Goal: Obtain resource: Download file/media

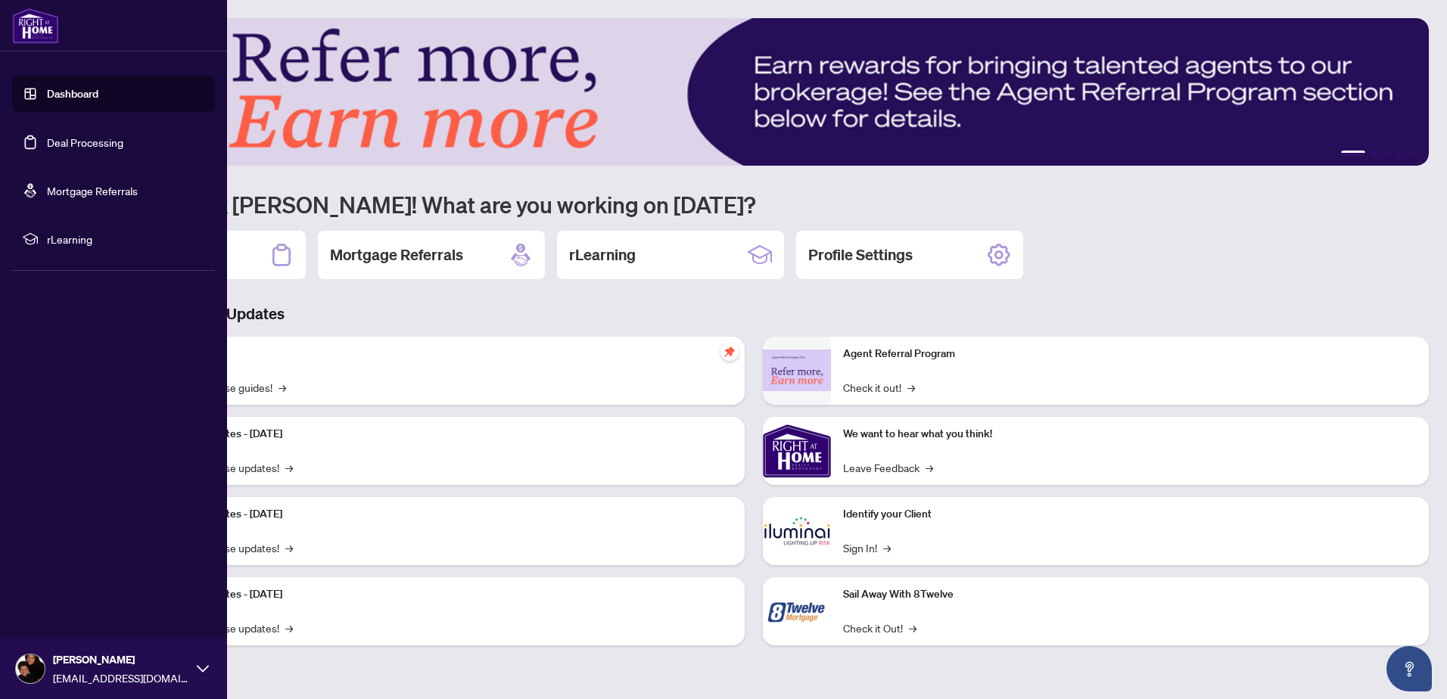
click at [78, 145] on link "Deal Processing" at bounding box center [85, 142] width 76 height 14
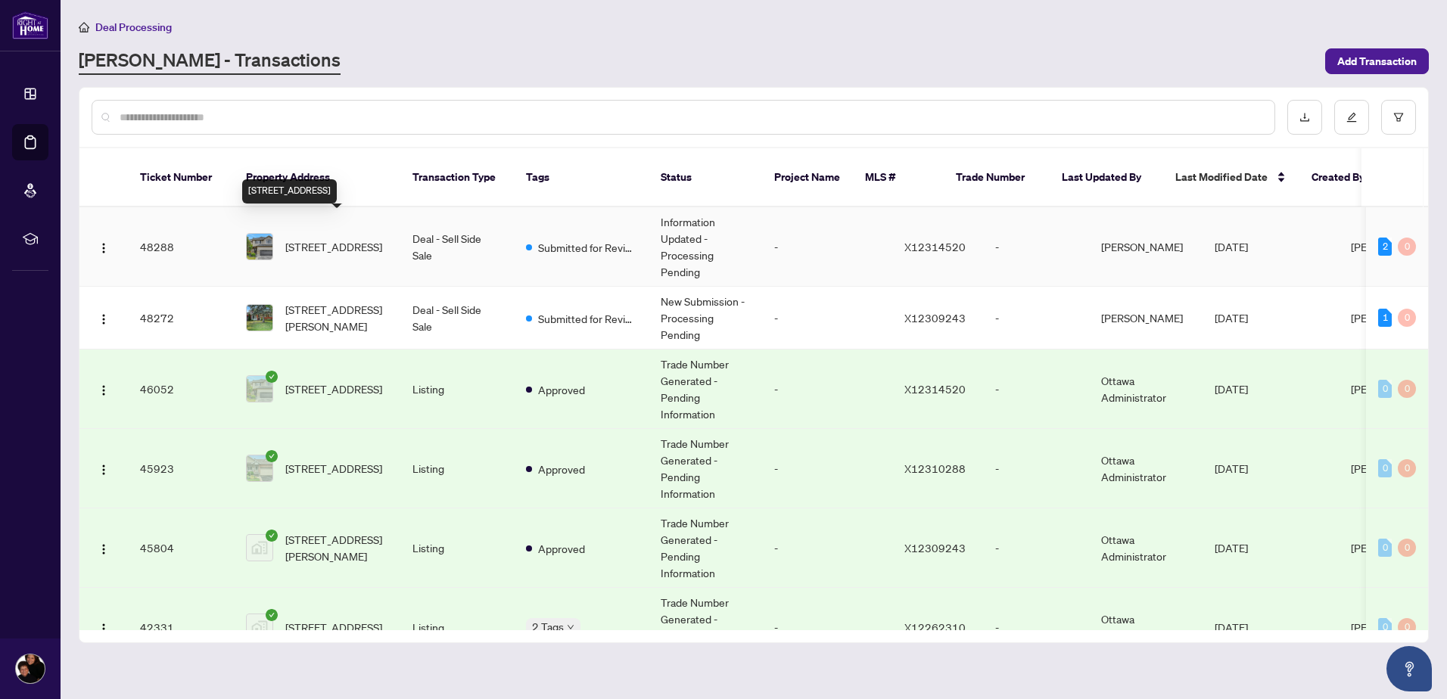
click at [322, 238] on span "[STREET_ADDRESS]" at bounding box center [333, 246] width 97 height 17
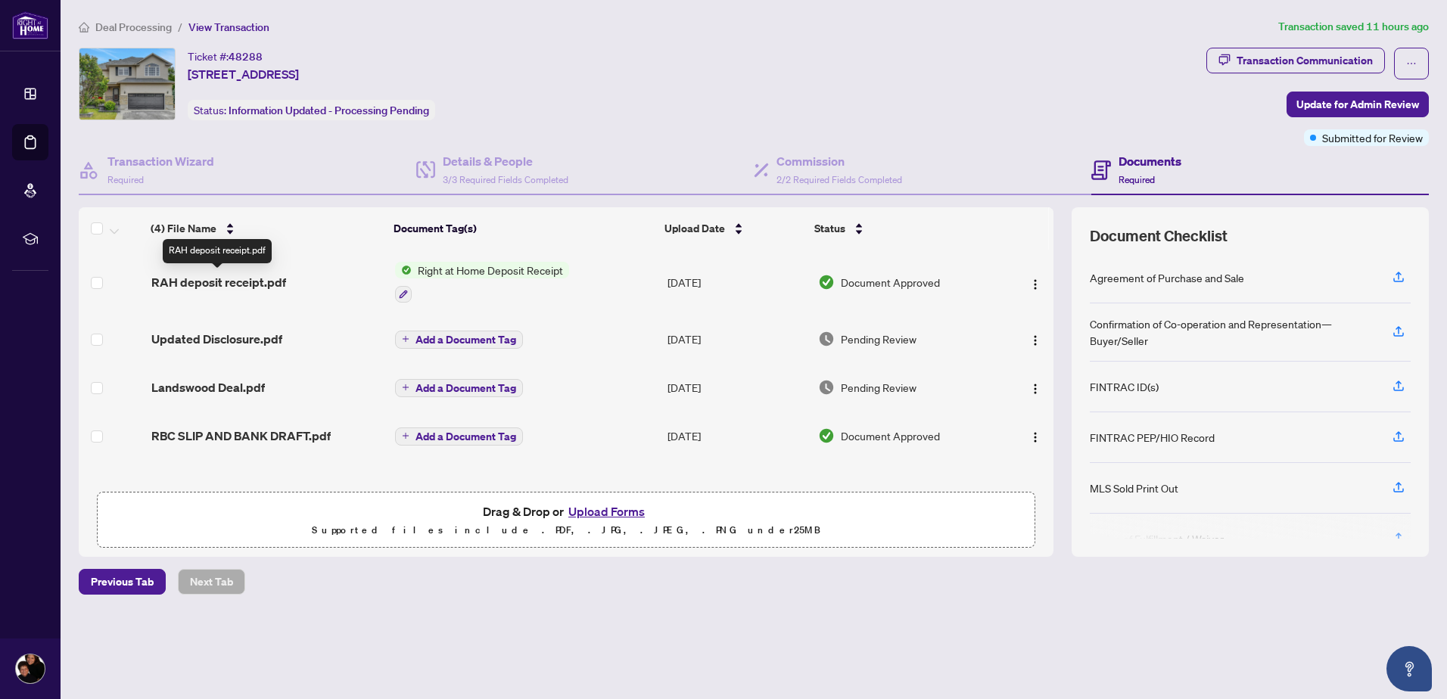
click at [236, 279] on span "RAH deposit receipt.pdf" at bounding box center [218, 282] width 135 height 18
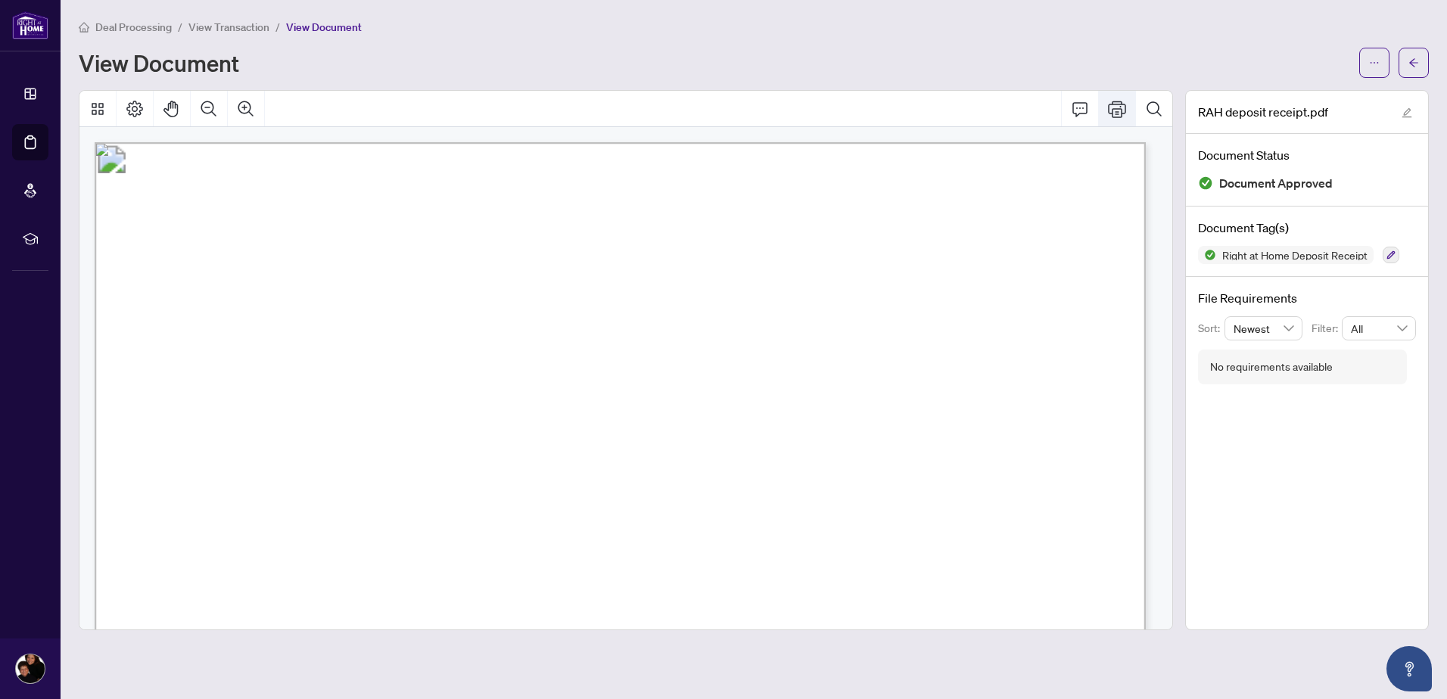
click at [1115, 103] on icon "Print" at bounding box center [1117, 109] width 18 height 17
click at [1074, 110] on icon "Comment" at bounding box center [1080, 109] width 18 height 18
click at [1082, 110] on icon "Comment" at bounding box center [1080, 109] width 18 height 18
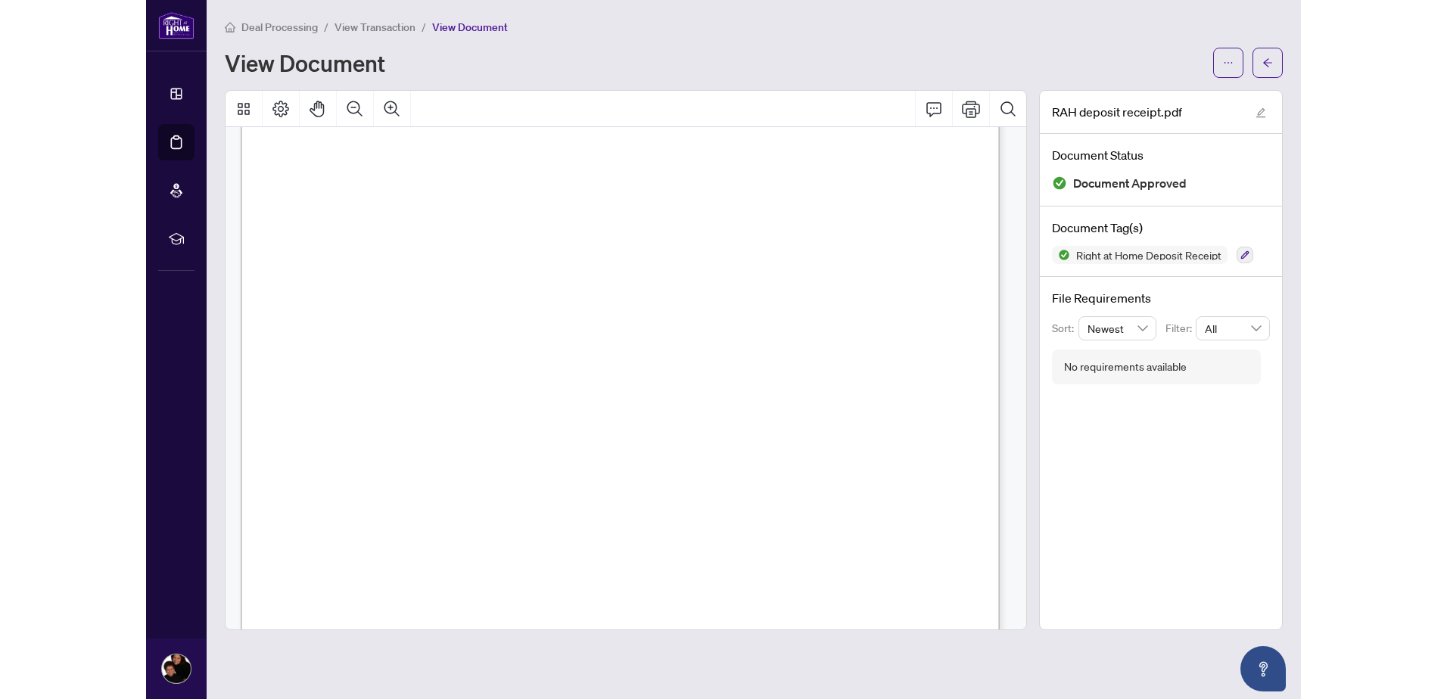
scroll to position [33, 0]
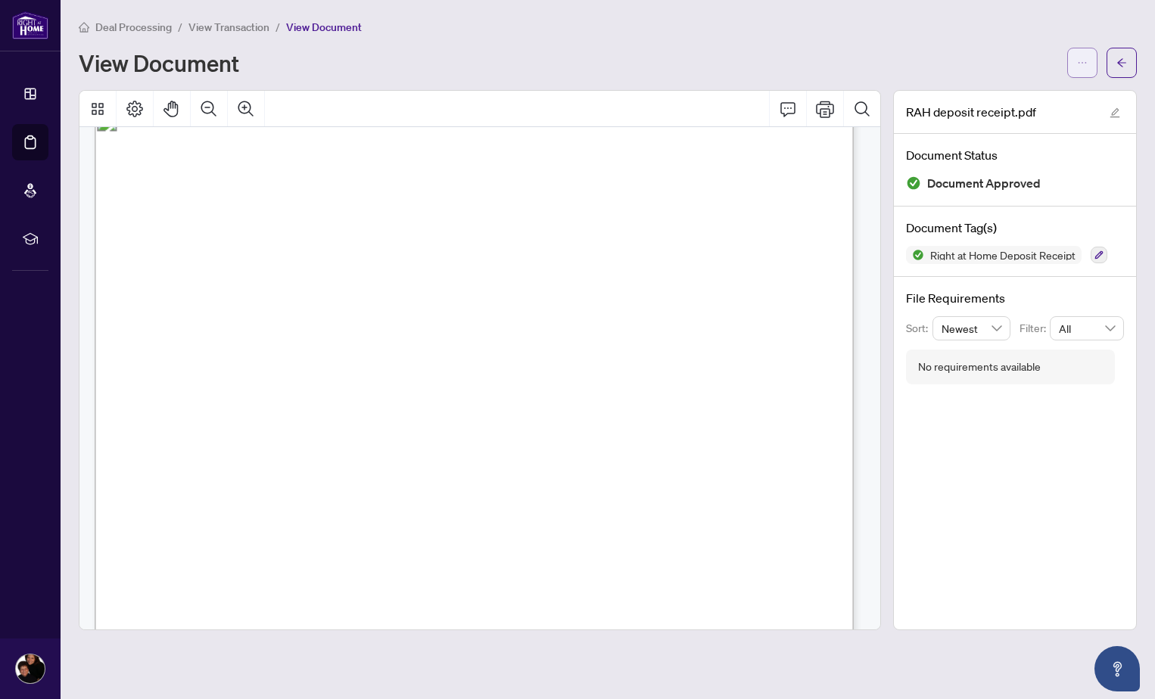
click at [1080, 61] on icon "ellipsis" at bounding box center [1082, 63] width 11 height 11
click at [1003, 94] on span "Download" at bounding box center [1027, 95] width 115 height 17
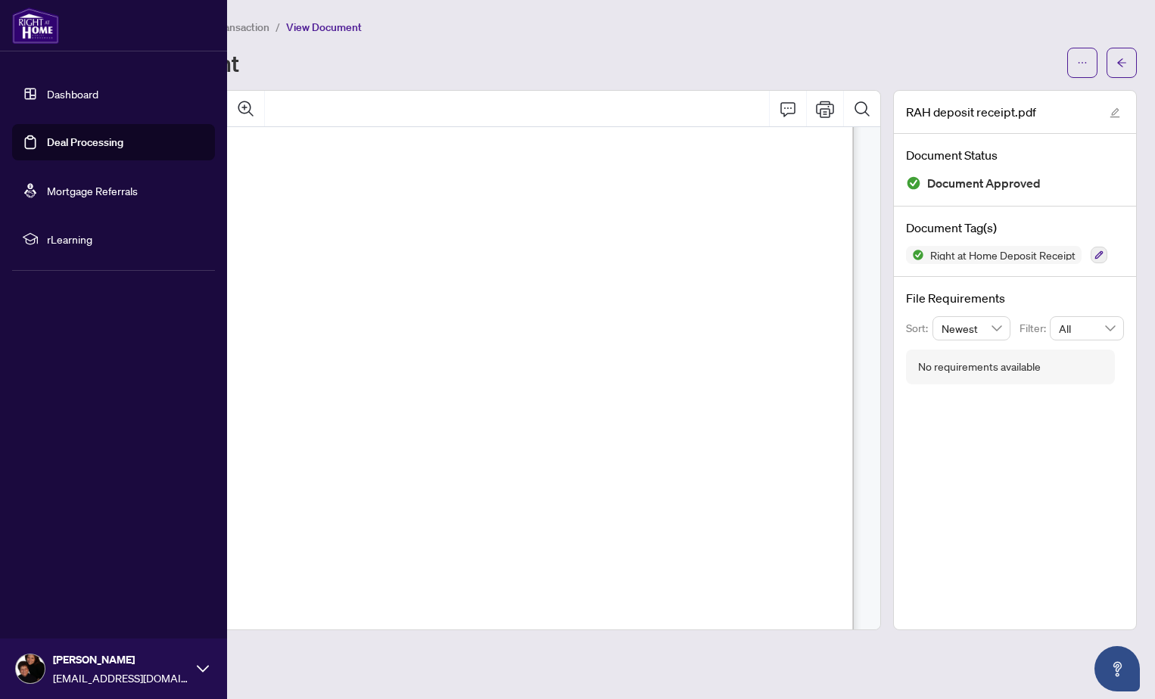
click at [65, 145] on link "Deal Processing" at bounding box center [85, 142] width 76 height 14
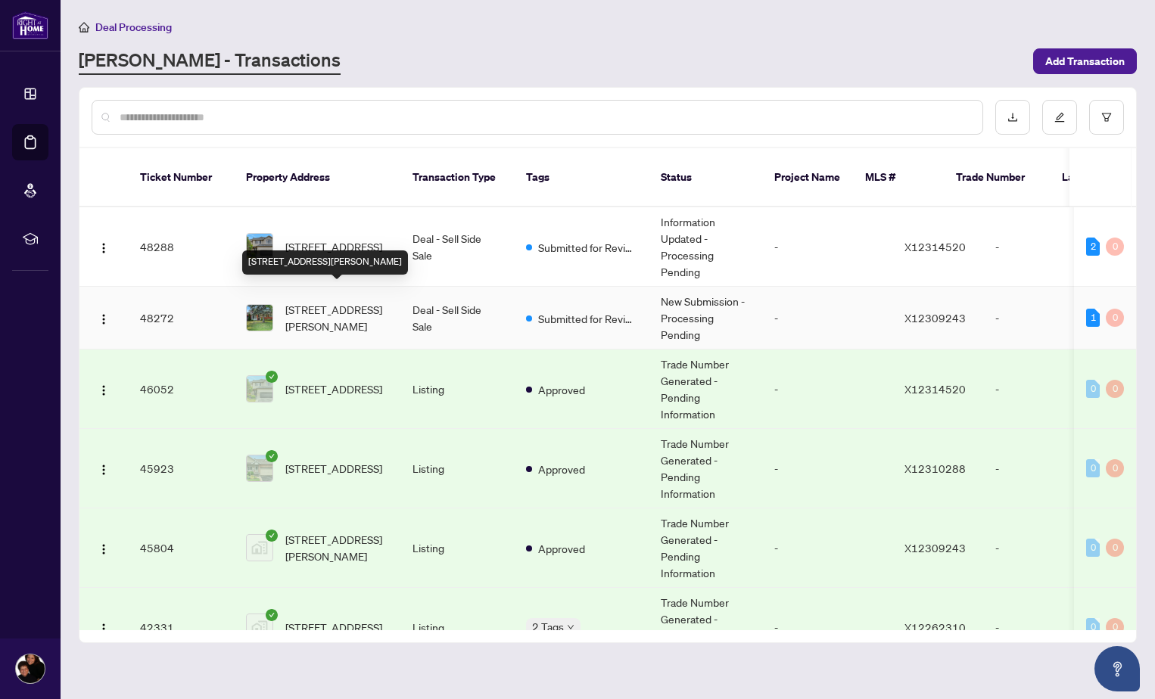
click at [291, 301] on span "[STREET_ADDRESS][PERSON_NAME]" at bounding box center [336, 317] width 103 height 33
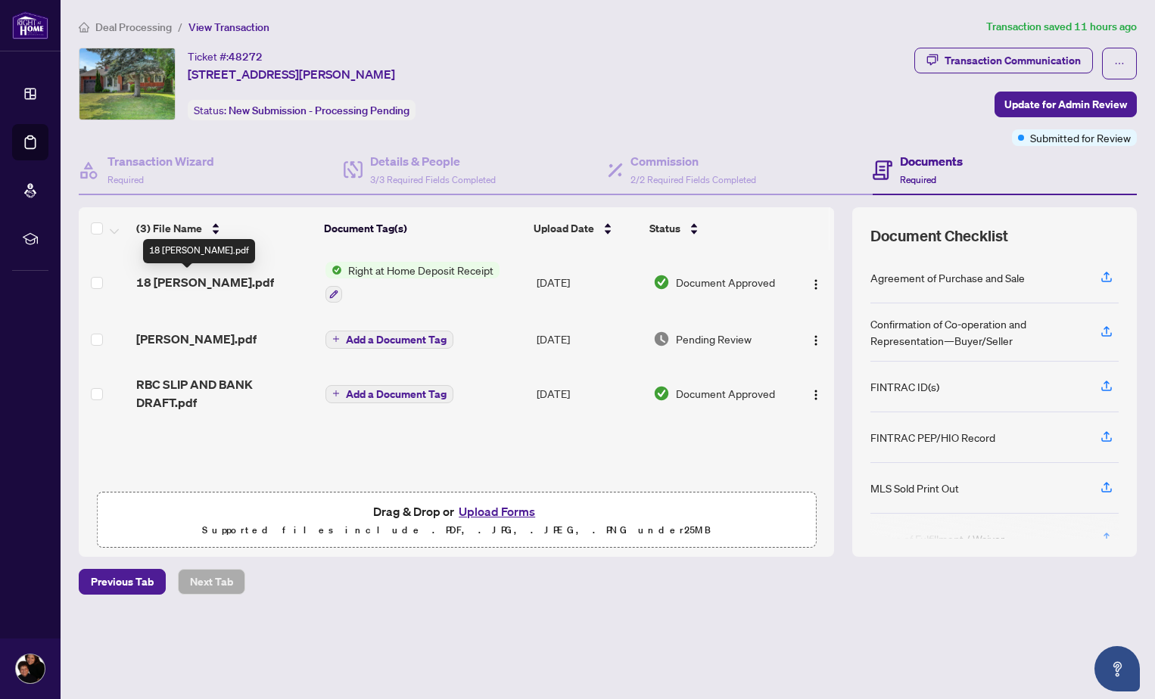
click at [201, 278] on span "18 [PERSON_NAME].pdf" at bounding box center [205, 282] width 138 height 18
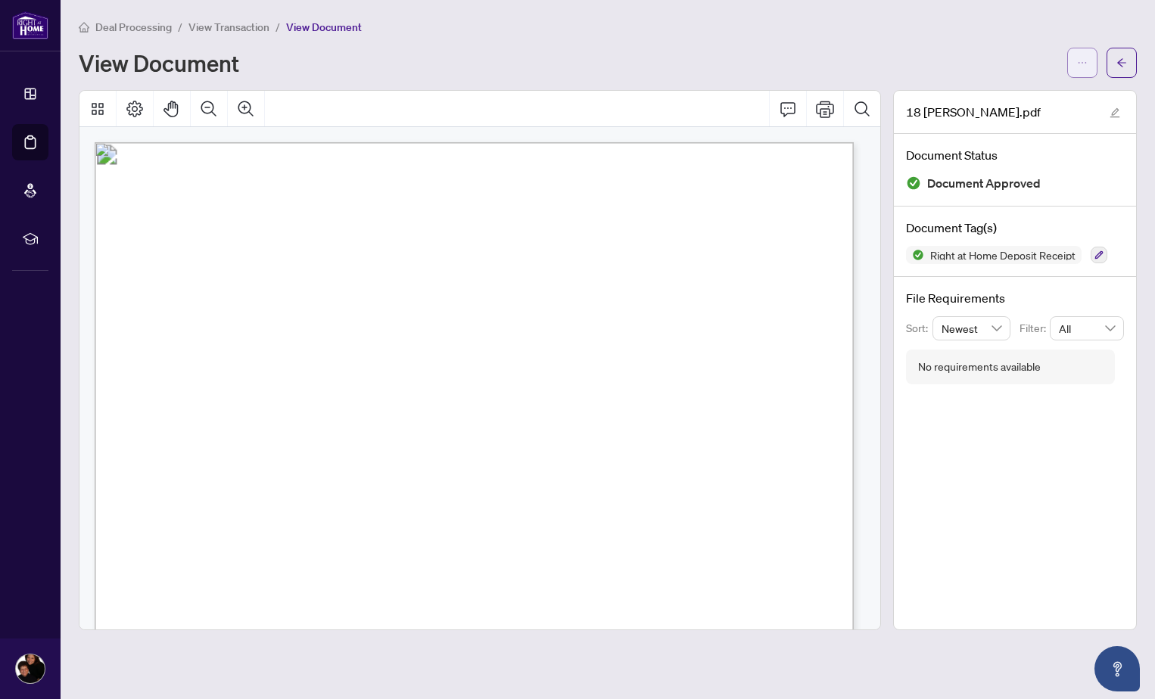
click at [1083, 64] on icon "ellipsis" at bounding box center [1082, 63] width 11 height 11
click at [1013, 92] on span "Download" at bounding box center [1027, 95] width 115 height 17
click at [1076, 59] on button "button" at bounding box center [1082, 63] width 30 height 30
click at [757, 45] on div "Deal Processing / View Transaction / View Document View Document" at bounding box center [608, 48] width 1058 height 60
click at [828, 110] on icon "Print" at bounding box center [825, 109] width 18 height 18
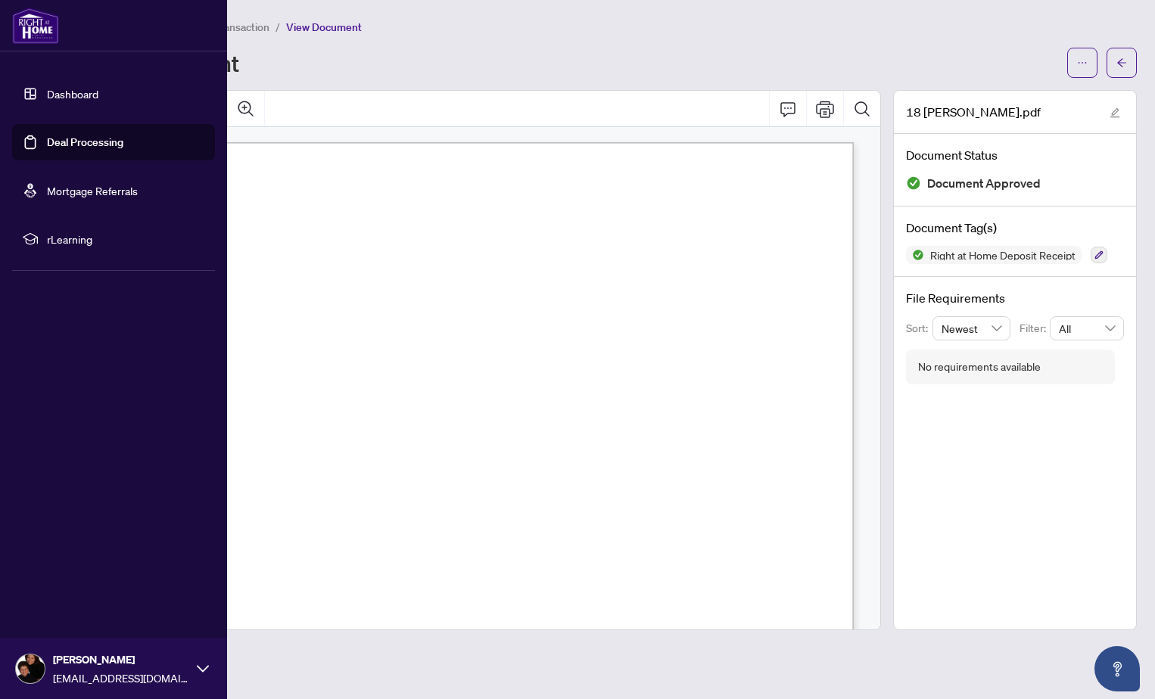
click at [59, 95] on link "Dashboard" at bounding box center [72, 94] width 51 height 14
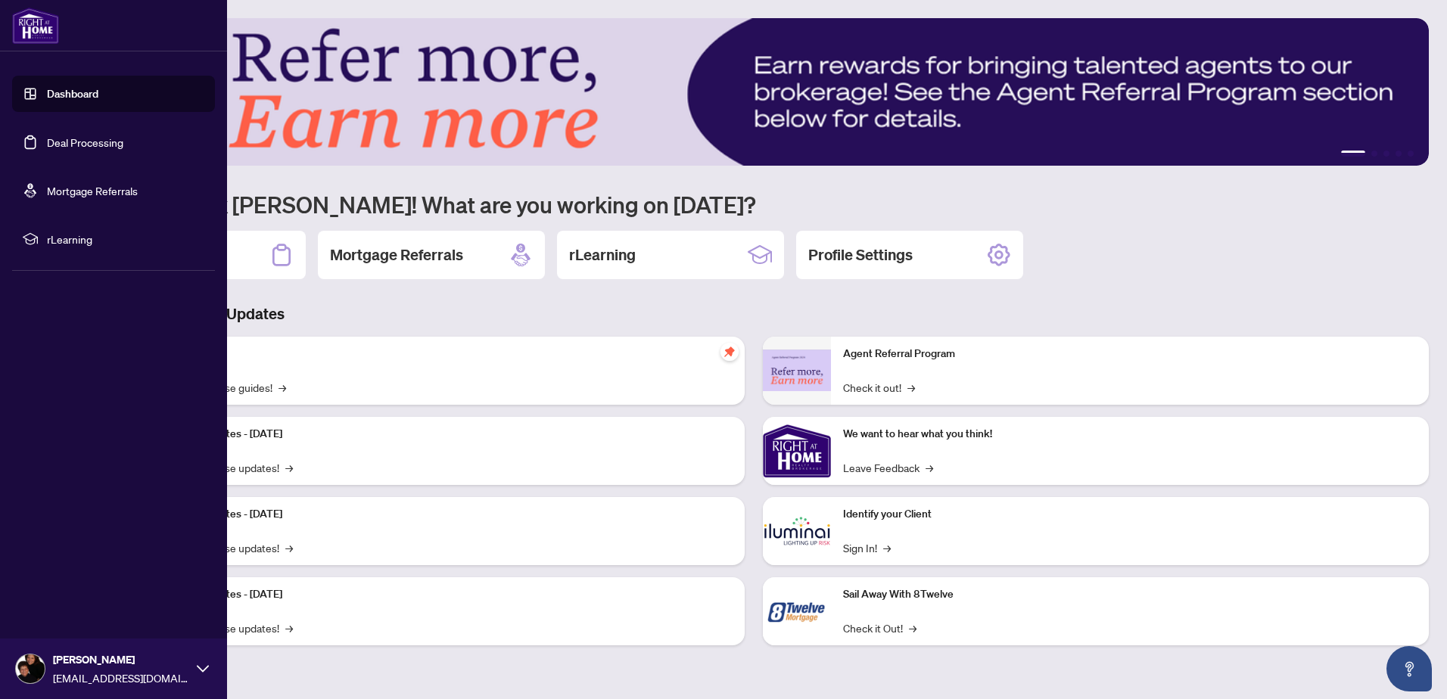
click at [19, 670] on img at bounding box center [30, 668] width 29 height 29
click at [66, 577] on span "Logout" at bounding box center [61, 579] width 34 height 24
